Goal: Find specific page/section: Find specific page/section

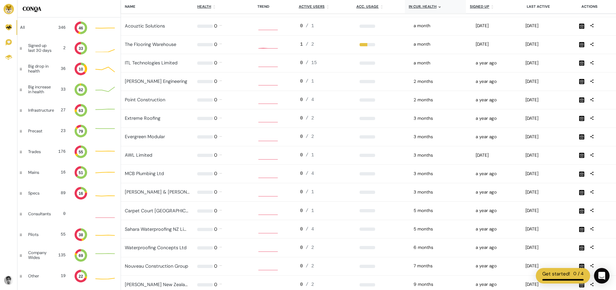
scroll to position [3, 28]
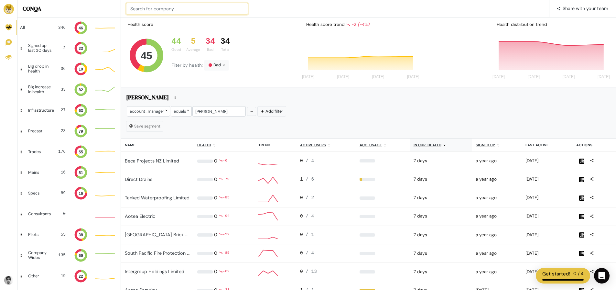
click at [143, 5] on input at bounding box center [187, 9] width 122 height 12
click at [154, 9] on input "amt" at bounding box center [187, 9] width 122 height 12
type input "amt"
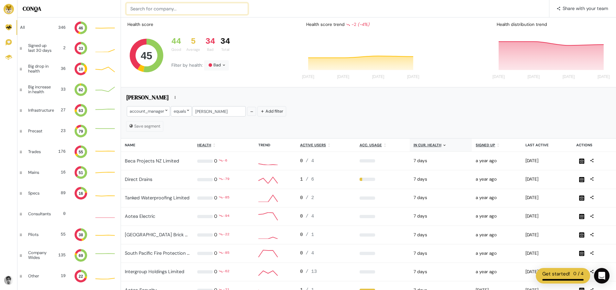
click at [146, 10] on input at bounding box center [187, 9] width 122 height 12
type input "a"
type input "m"
type input "awl"
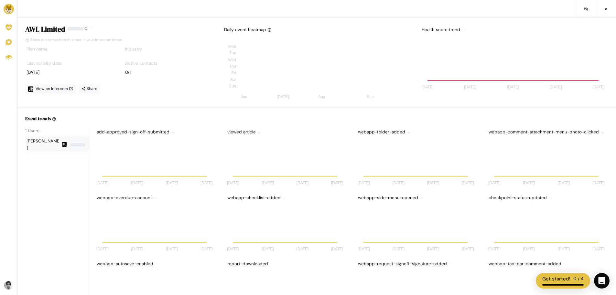
scroll to position [52, 116]
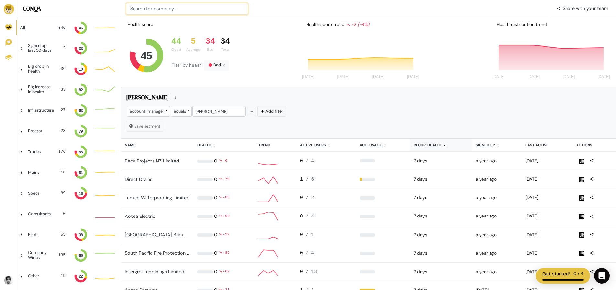
click at [131, 9] on input at bounding box center [187, 9] width 122 height 12
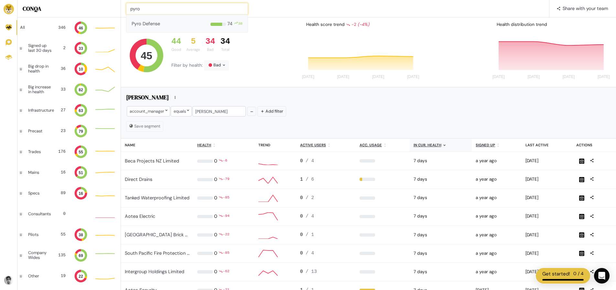
type input "pyro"
click at [191, 9] on input at bounding box center [187, 9] width 122 height 12
type input "lamson"
click at [190, 10] on input at bounding box center [187, 9] width 122 height 12
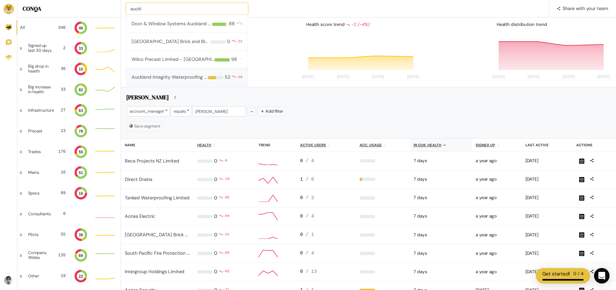
type input "auckl"
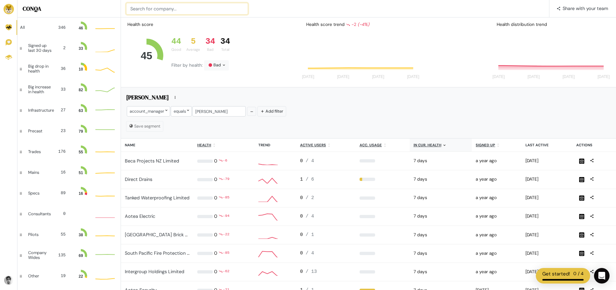
click at [133, 11] on input at bounding box center [187, 9] width 122 height 12
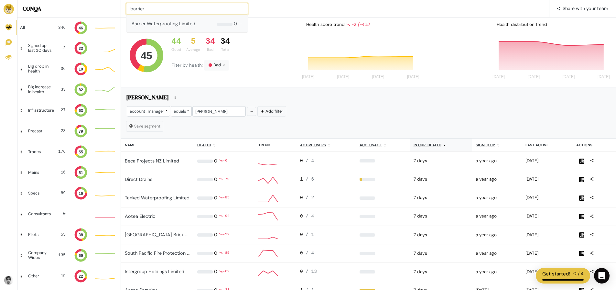
type input "barrier"
click at [143, 12] on input at bounding box center [187, 9] width 122 height 12
type input "mcb"
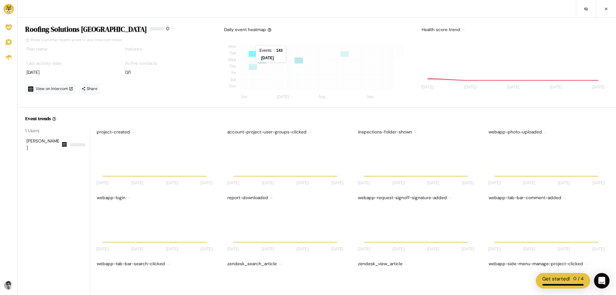
click at [255, 54] on rect at bounding box center [252, 54] width 9 height 6
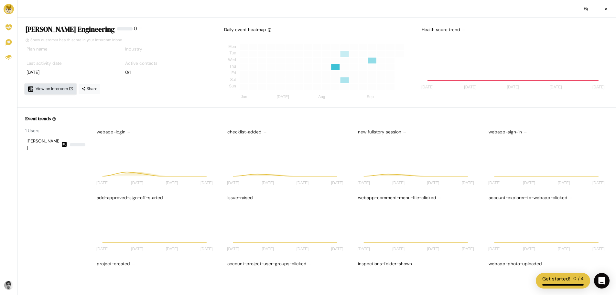
click at [66, 92] on link "View on Intercom" at bounding box center [50, 89] width 51 height 10
